Goal: Task Accomplishment & Management: Use online tool/utility

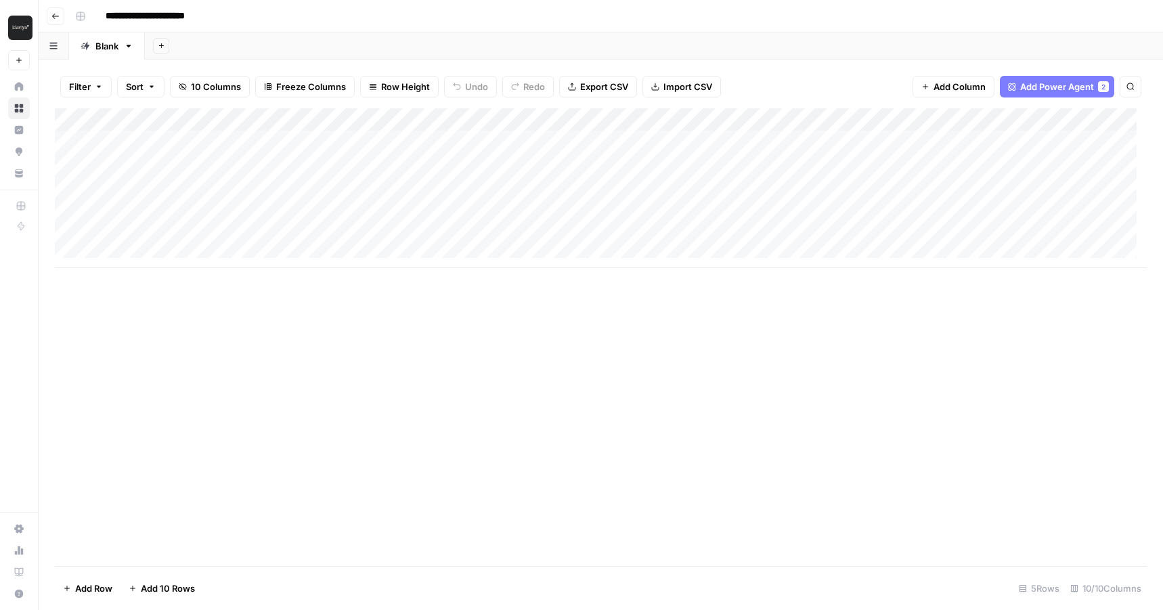
click at [355, 138] on div "Add Column" at bounding box center [601, 188] width 1092 height 160
click at [474, 142] on div "Add Column" at bounding box center [601, 188] width 1092 height 160
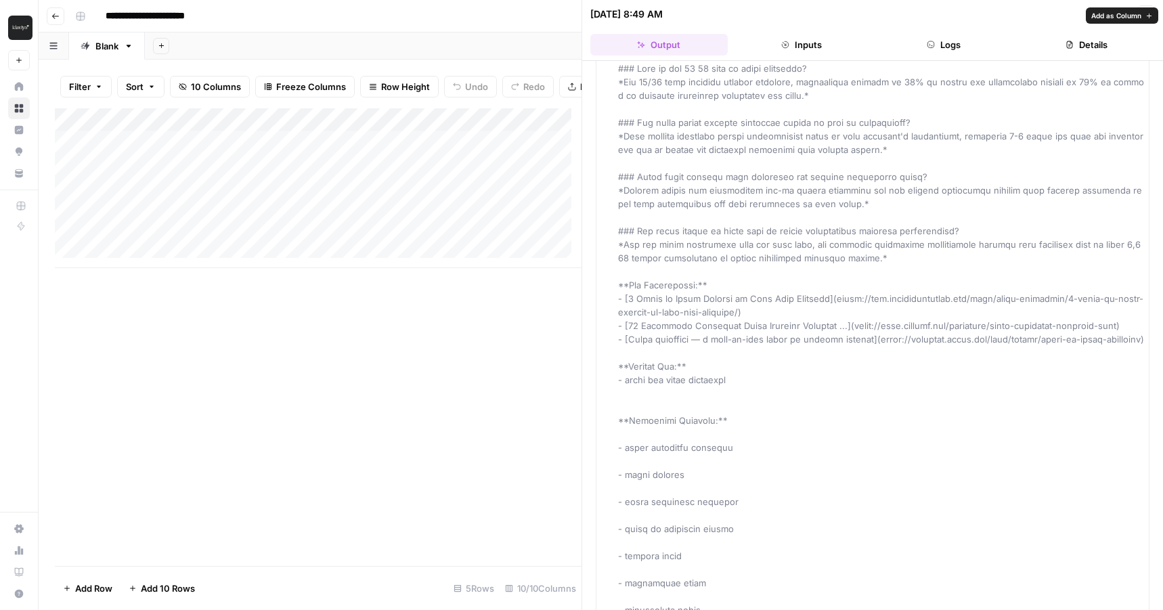
scroll to position [1773, 0]
click at [832, 53] on button "Inputs" at bounding box center [801, 45] width 137 height 22
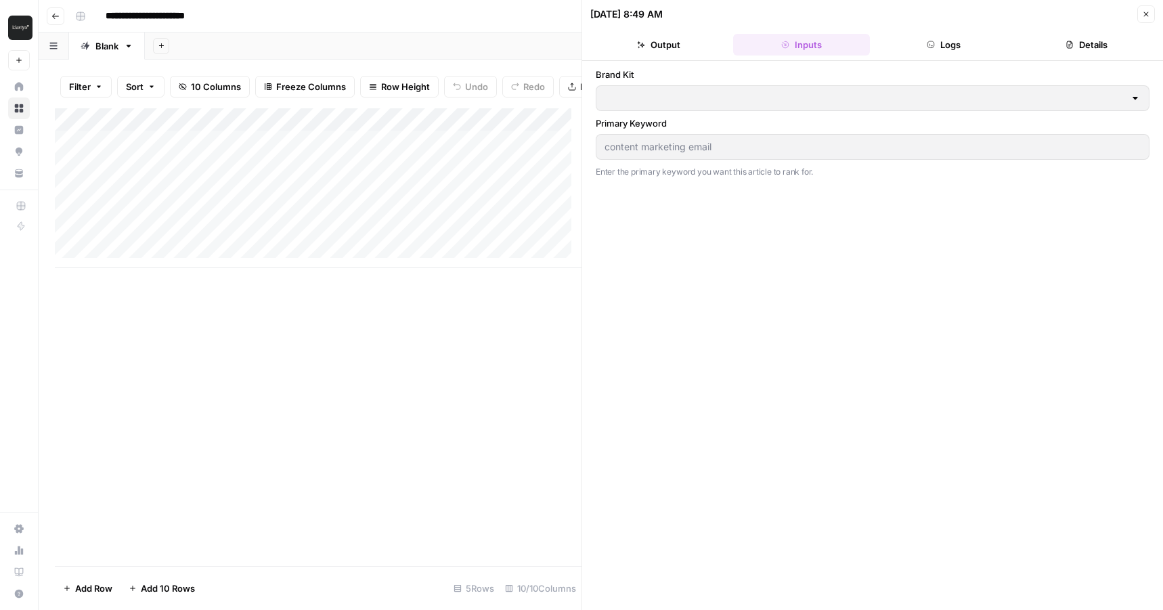
type input "Klaviyo"
click at [939, 35] on button "Logs" at bounding box center [943, 45] width 137 height 22
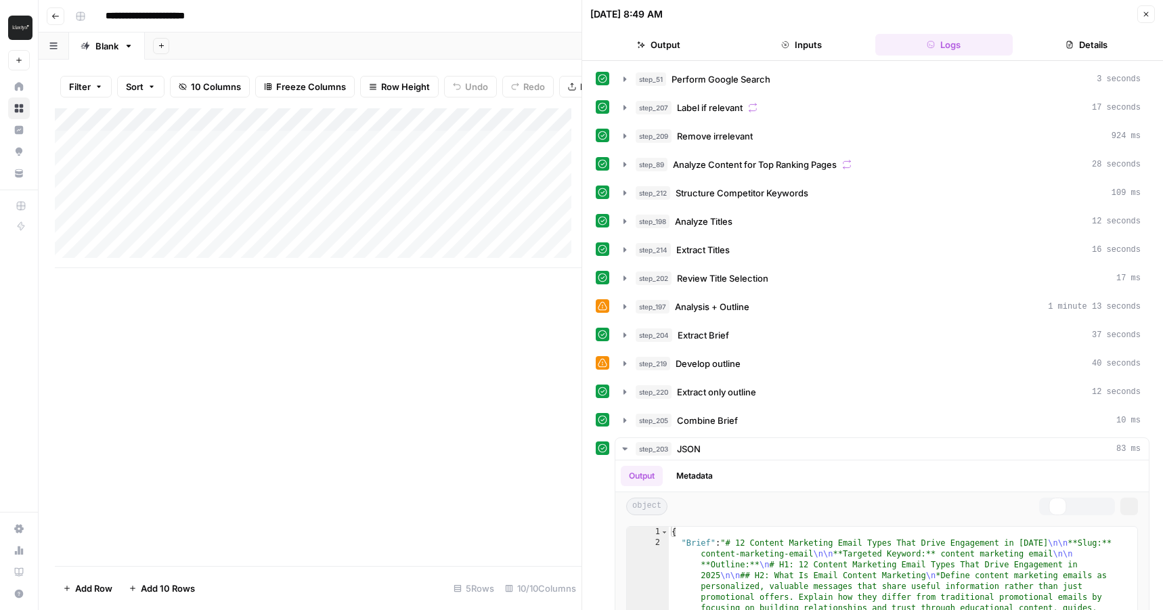
click at [766, 49] on button "Inputs" at bounding box center [801, 45] width 137 height 22
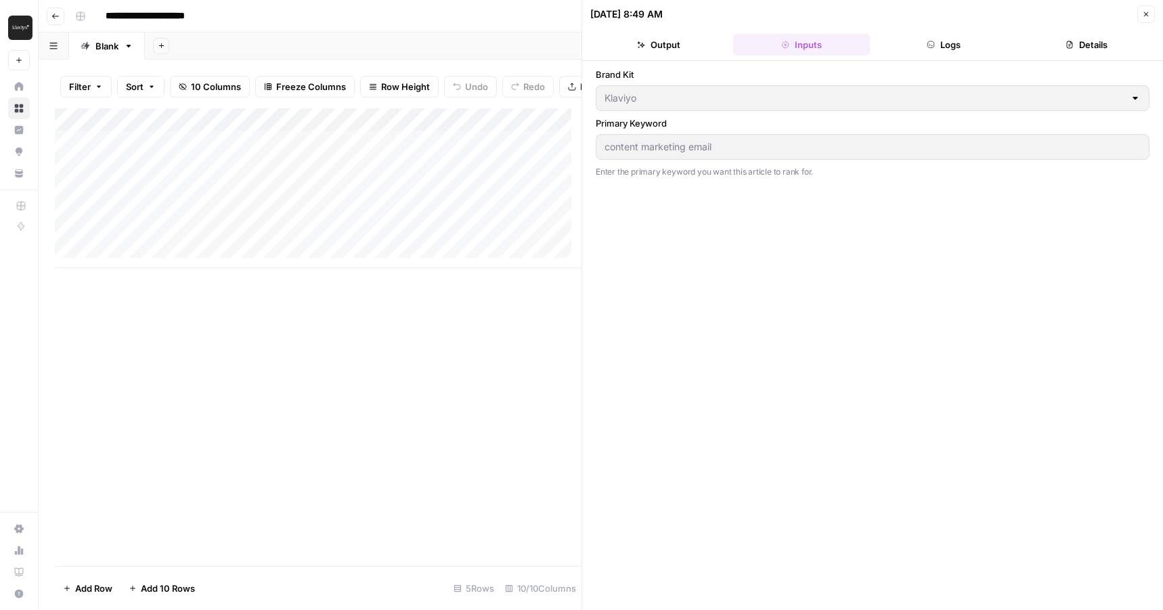
click at [954, 39] on button "Logs" at bounding box center [943, 45] width 137 height 22
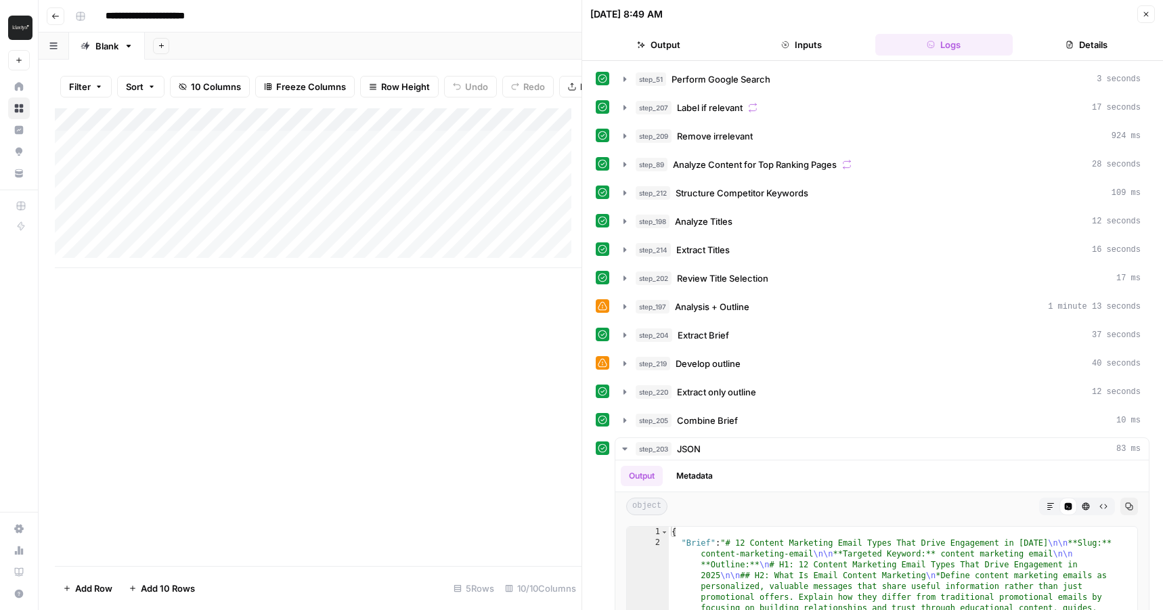
click at [1105, 45] on button "Details" at bounding box center [1086, 45] width 137 height 22
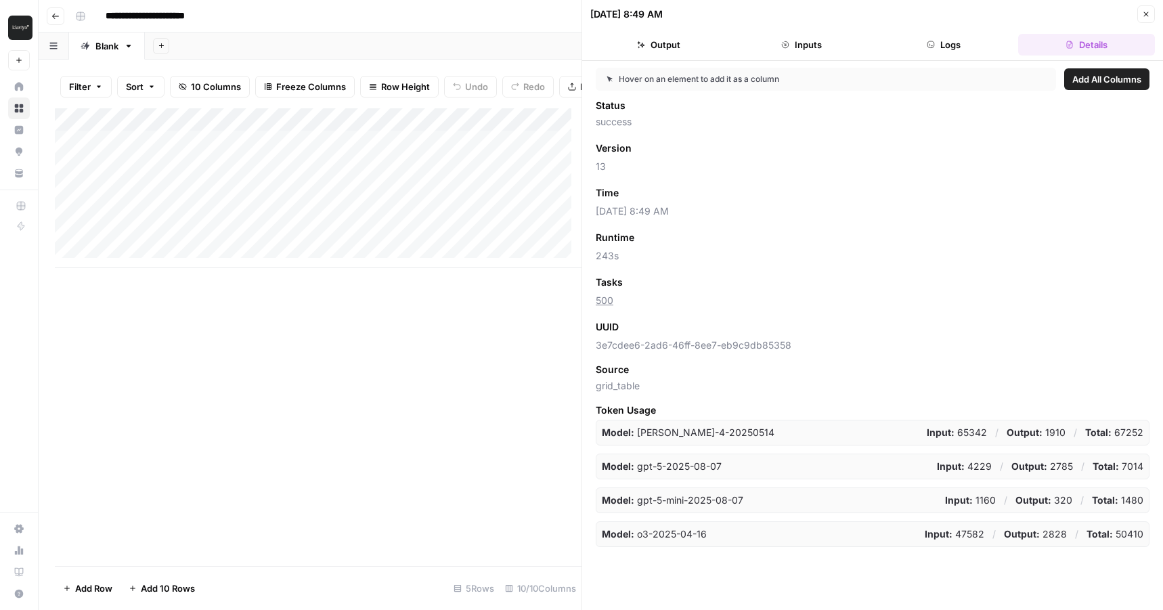
click at [1147, 10] on icon "button" at bounding box center [1146, 14] width 8 height 8
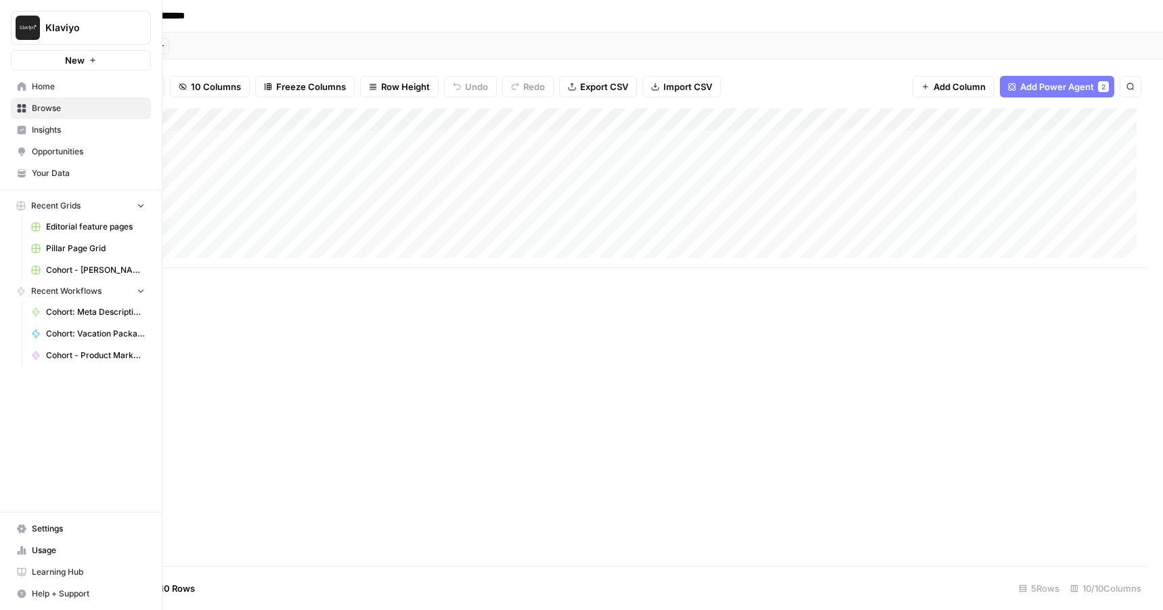
click at [353, 387] on div "Add Column" at bounding box center [601, 337] width 1092 height 458
